Goal: Book appointment/travel/reservation

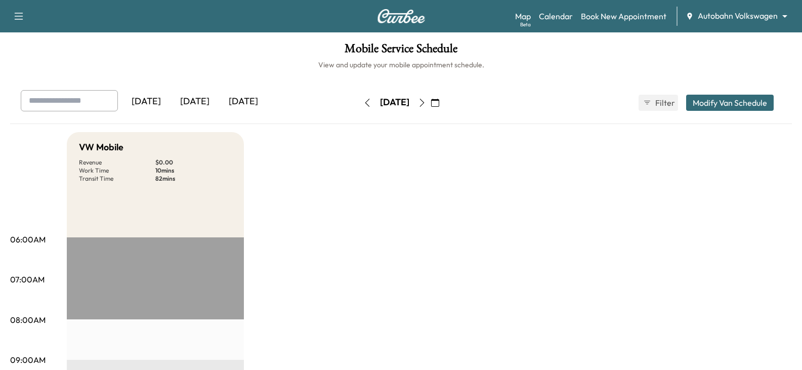
click at [774, 23] on div "Map Beta Calendar Book New Appointment Autobahn Volkswagen ******** ​" at bounding box center [654, 16] width 279 height 19
click at [757, 8] on div "Map Beta Calendar Book New Appointment Autobahn Volkswagen ******** ​" at bounding box center [654, 16] width 279 height 19
click at [757, 18] on body "Support Log Out Map Beta Calendar Book New Appointment Autobahn Volkswagen ****…" at bounding box center [404, 185] width 809 height 370
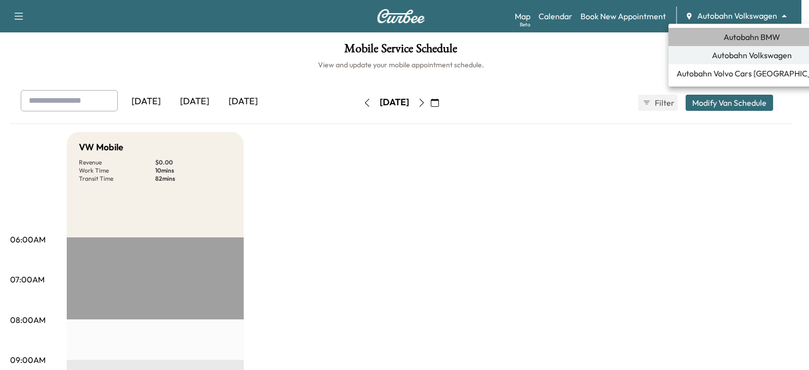
click at [756, 40] on span "Autobahn BMW" at bounding box center [752, 37] width 57 height 12
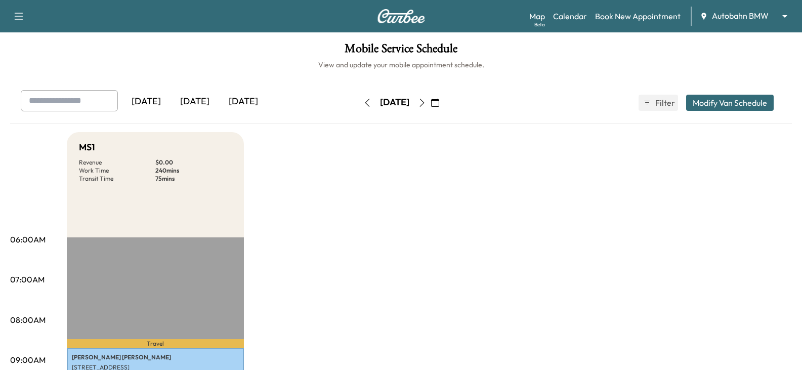
click at [251, 106] on div "[DATE]" at bounding box center [243, 101] width 49 height 23
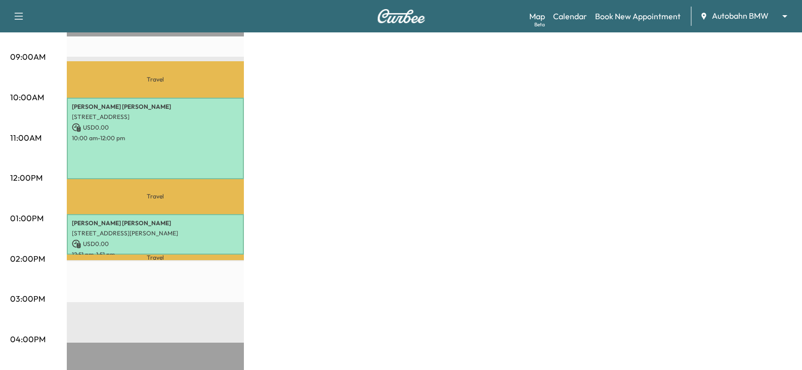
scroll to position [304, 0]
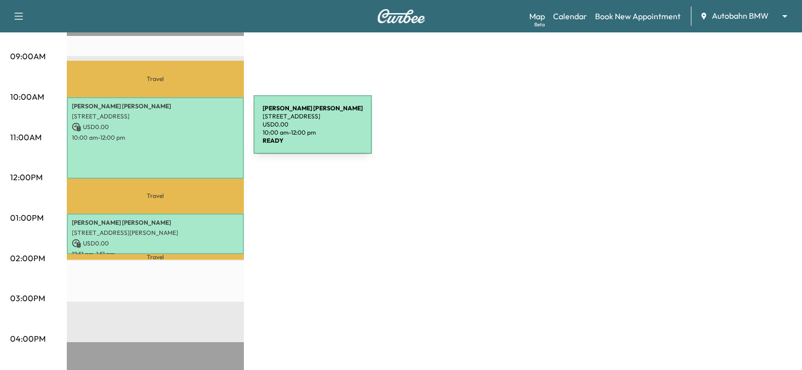
click at [178, 131] on div "[PERSON_NAME] [STREET_ADDRESS] USD 0.00 10:00 am - 12:00 pm" at bounding box center [155, 138] width 177 height 82
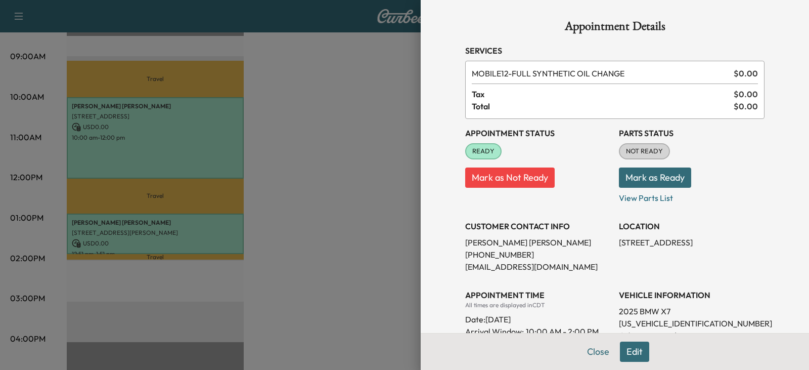
click at [397, 213] on div at bounding box center [404, 185] width 809 height 370
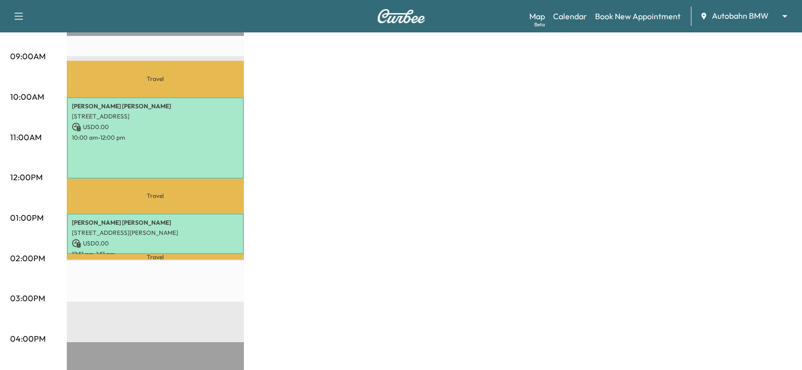
click at [399, 230] on div "MS1 Revenue $ 0.00 Work Time 180 mins Transit Time 114 mins Travel [PERSON_NAME…" at bounding box center [429, 208] width 725 height 759
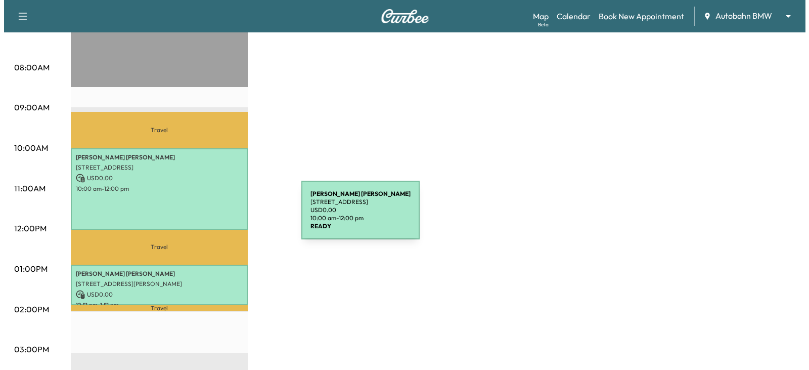
scroll to position [253, 0]
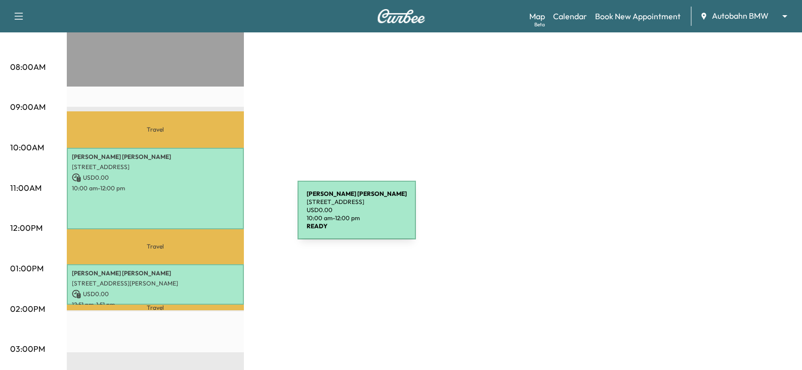
click at [191, 195] on div "[PERSON_NAME] [STREET_ADDRESS] USD 0.00 10:00 am - 12:00 pm" at bounding box center [155, 189] width 177 height 82
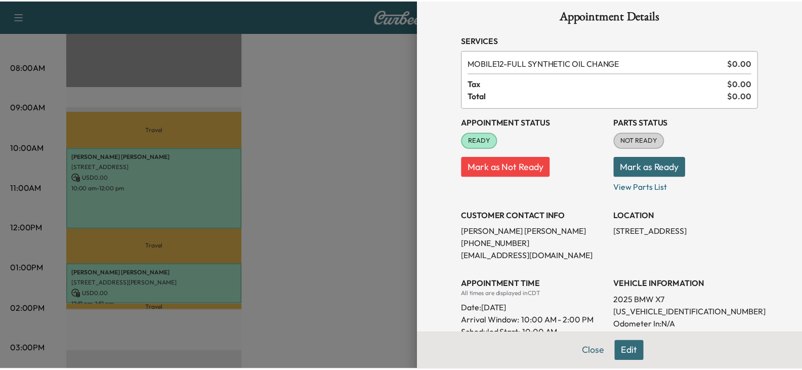
scroll to position [0, 0]
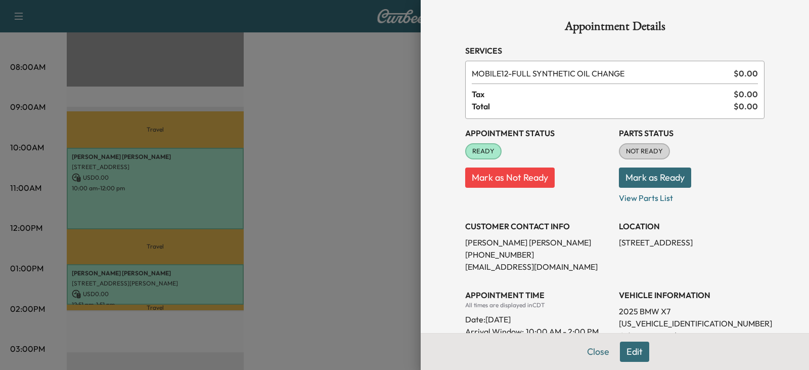
click at [364, 209] on div at bounding box center [404, 185] width 809 height 370
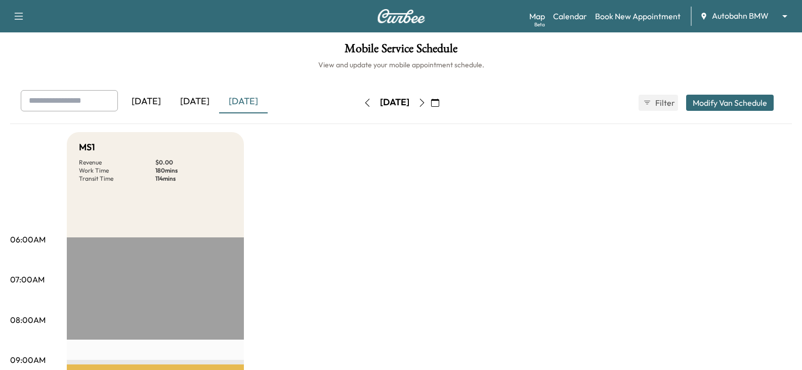
click at [208, 105] on div "[DATE]" at bounding box center [194, 101] width 49 height 23
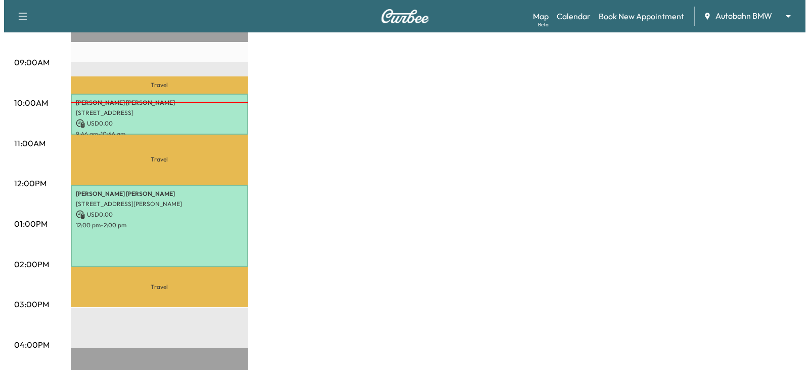
scroll to position [304, 0]
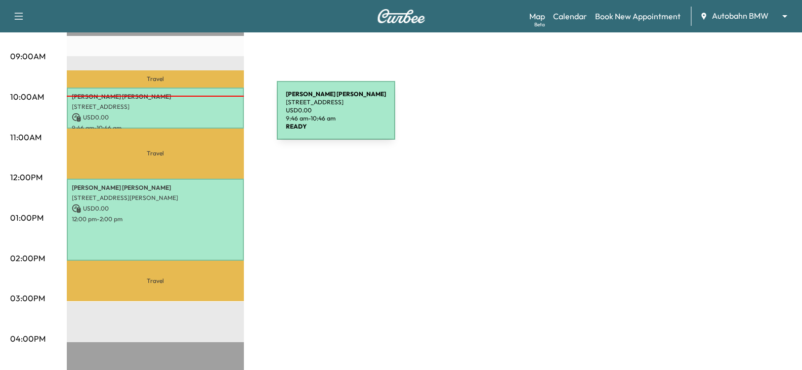
click at [201, 116] on p "USD 0.00" at bounding box center [155, 117] width 167 height 9
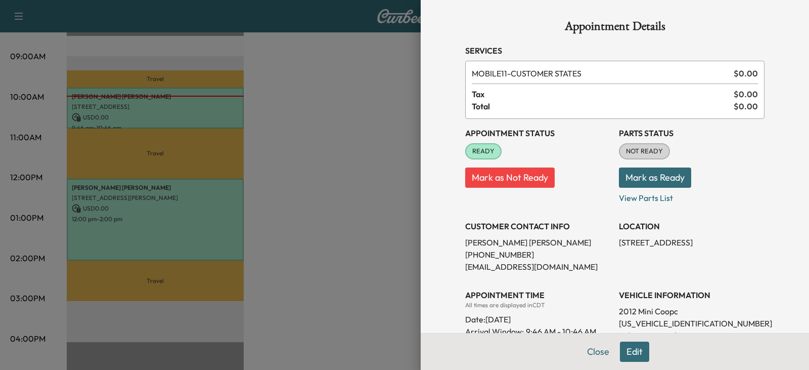
click at [204, 211] on div at bounding box center [404, 185] width 809 height 370
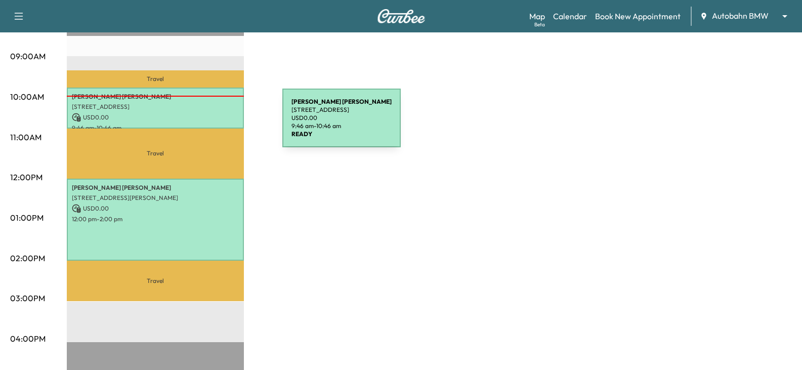
click at [206, 124] on p "9:46 am - 10:46 am" at bounding box center [155, 128] width 167 height 8
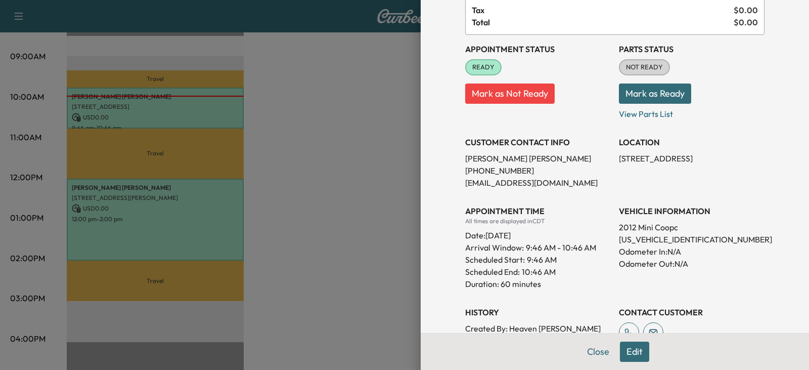
scroll to position [101, 0]
